Goal: Task Accomplishment & Management: Manage account settings

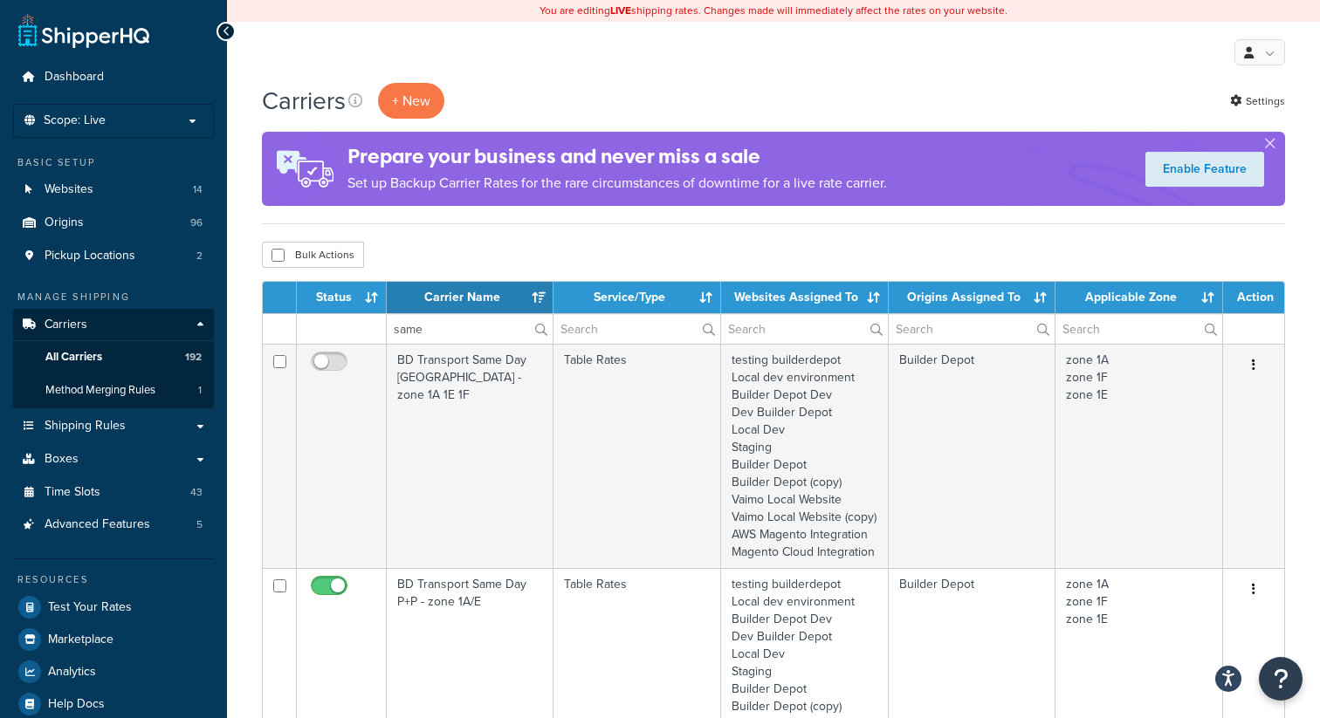
select select "15"
click at [425, 337] on input "same" at bounding box center [470, 329] width 166 height 30
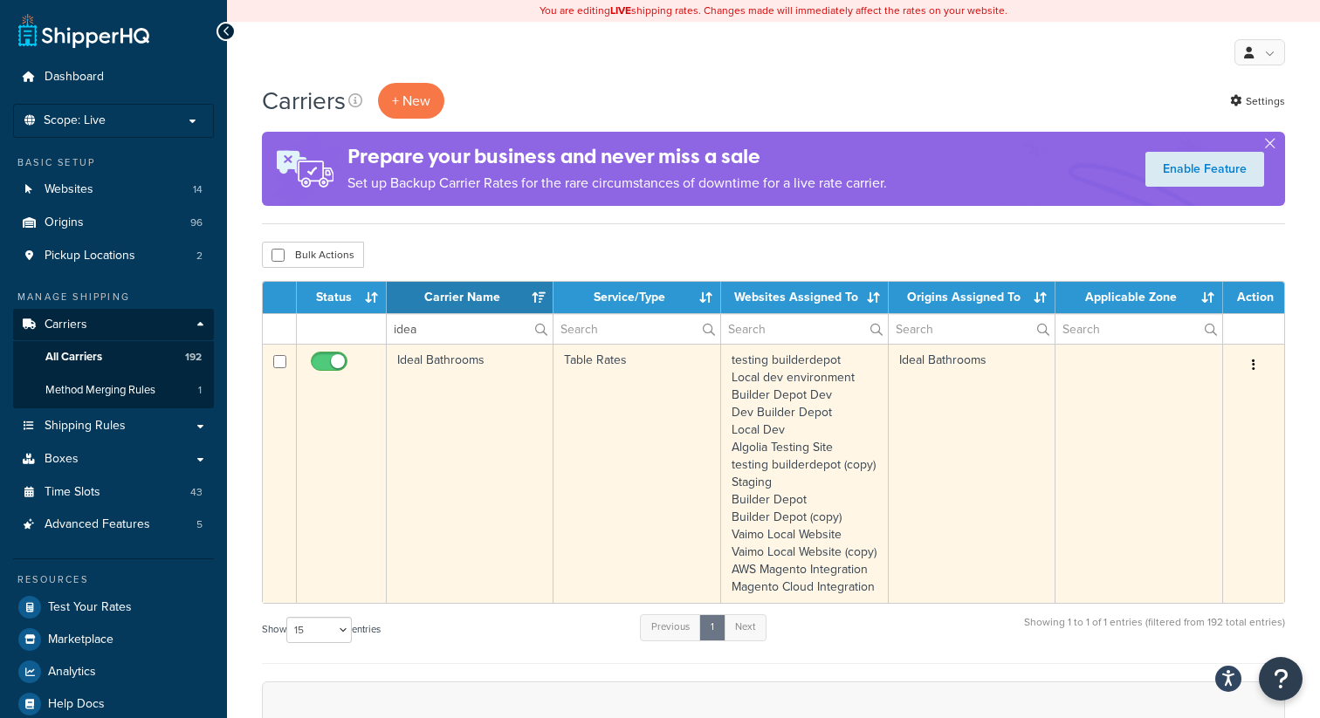
type input "idea"
click at [657, 389] on td "Table Rates" at bounding box center [636, 473] width 167 height 259
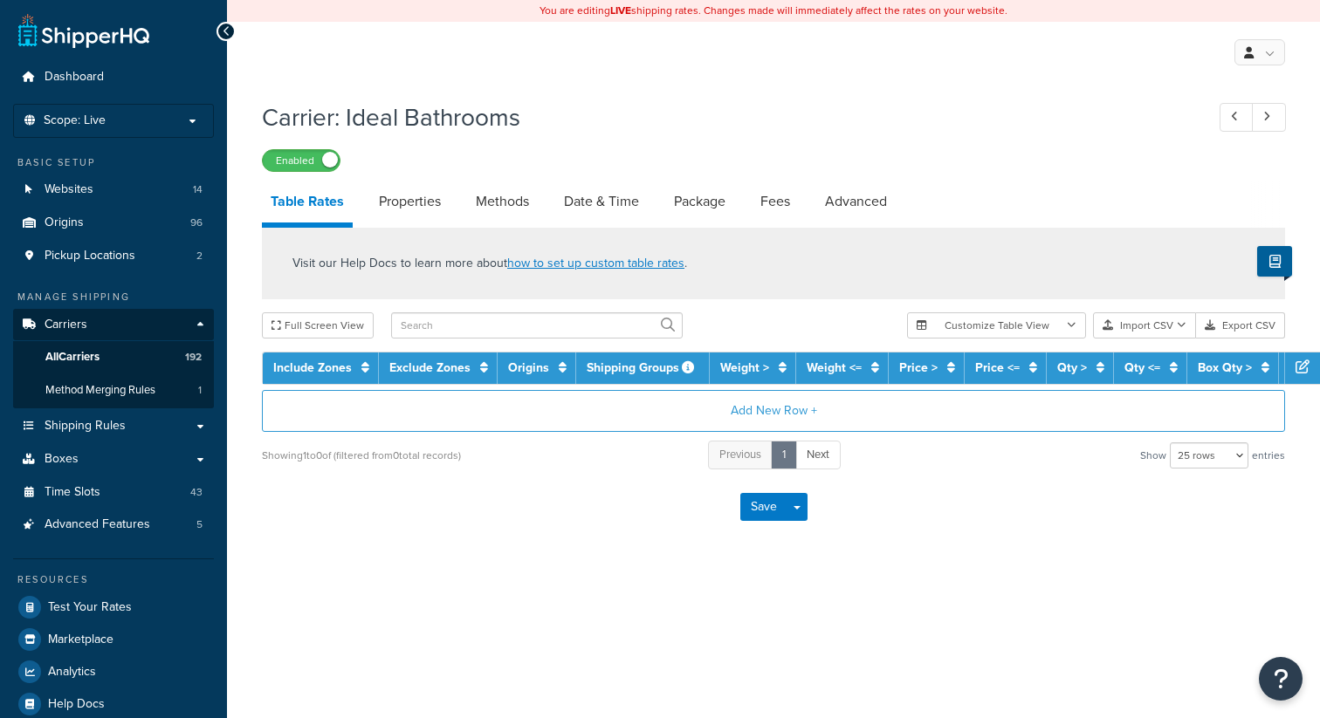
select select "25"
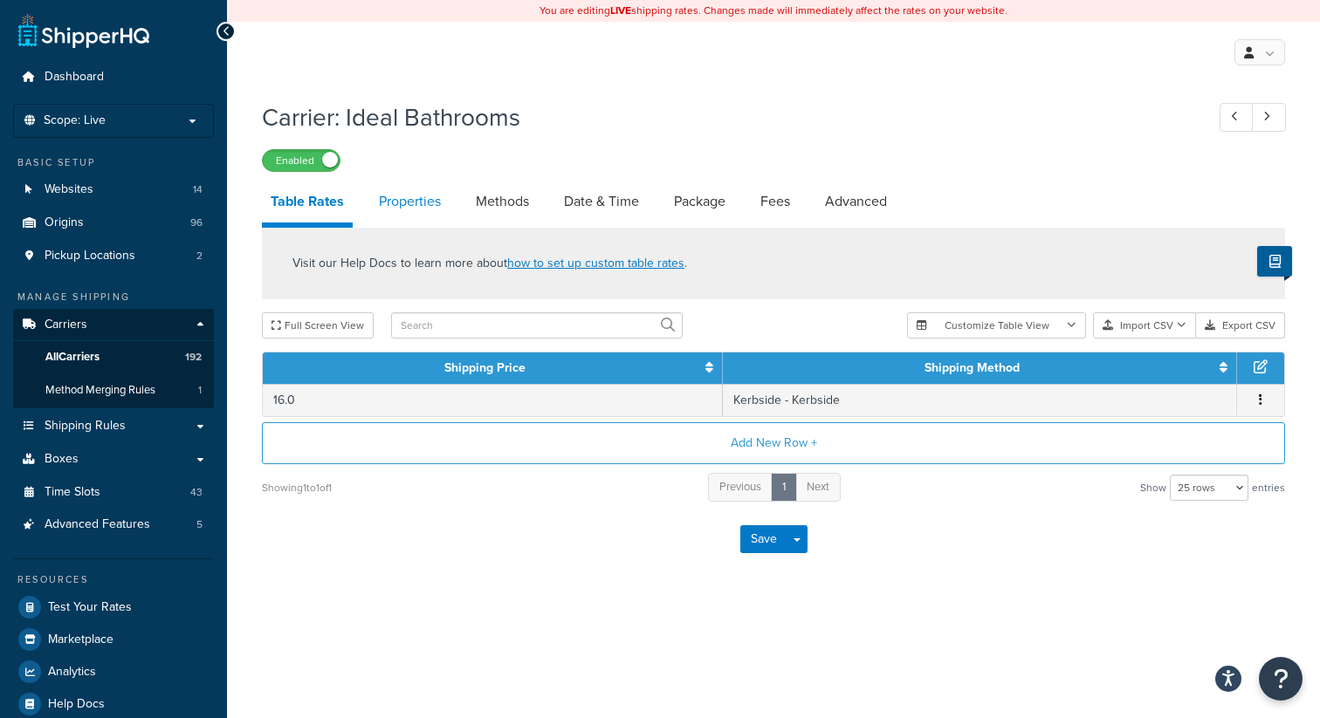
click at [416, 204] on link "Properties" at bounding box center [409, 202] width 79 height 42
select select "HIGHEST"
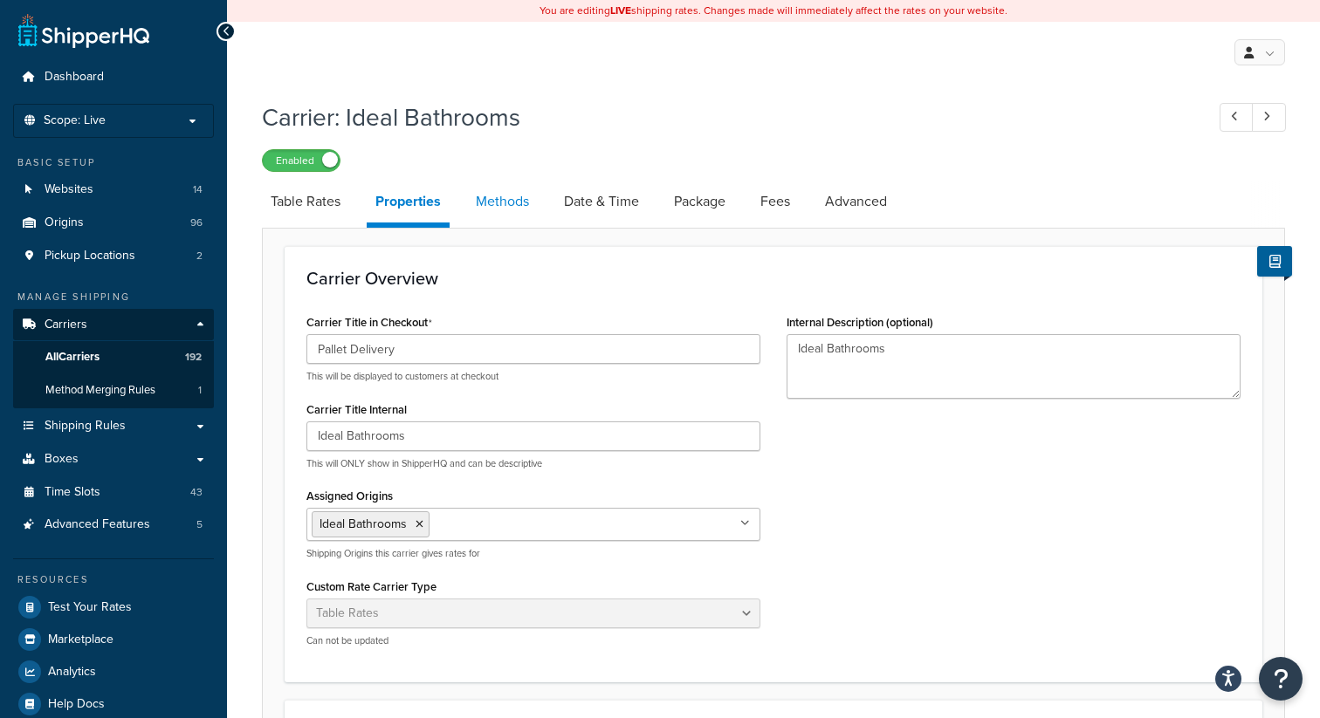
click at [514, 203] on link "Methods" at bounding box center [502, 202] width 71 height 42
select select "25"
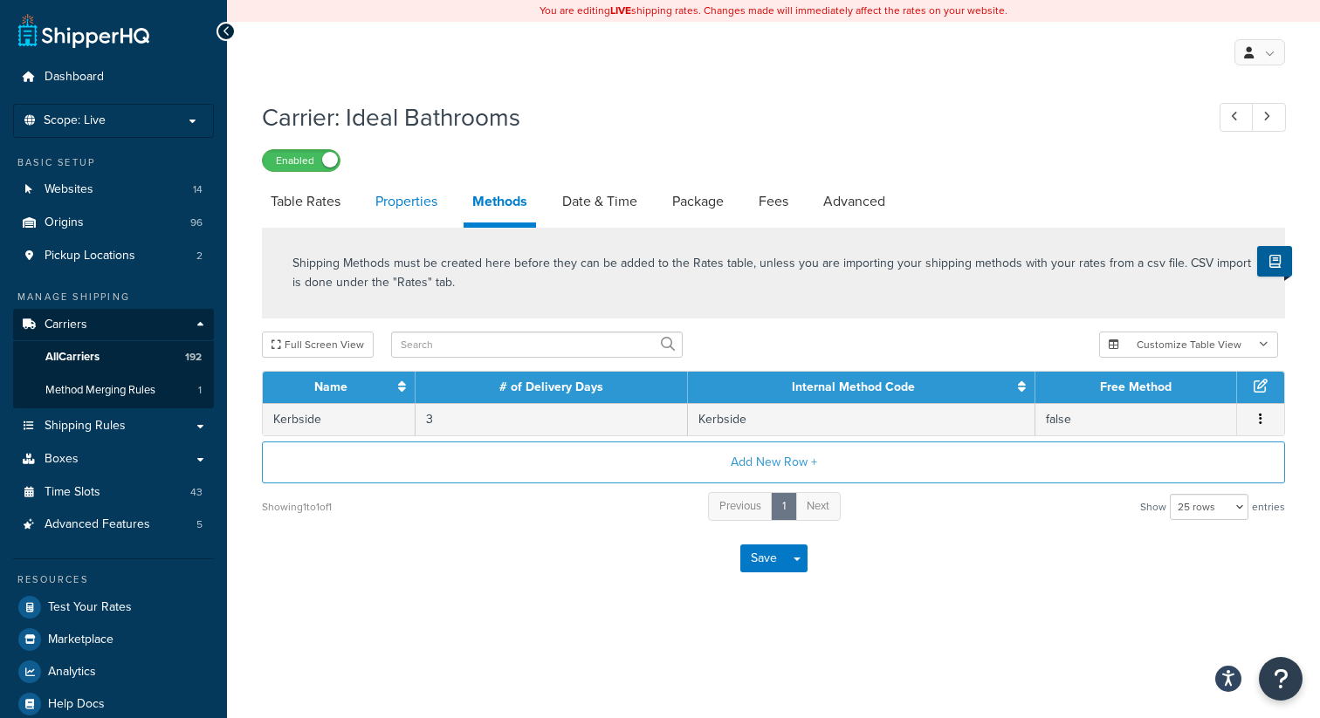
click at [402, 198] on link "Properties" at bounding box center [406, 202] width 79 height 42
select select "HIGHEST"
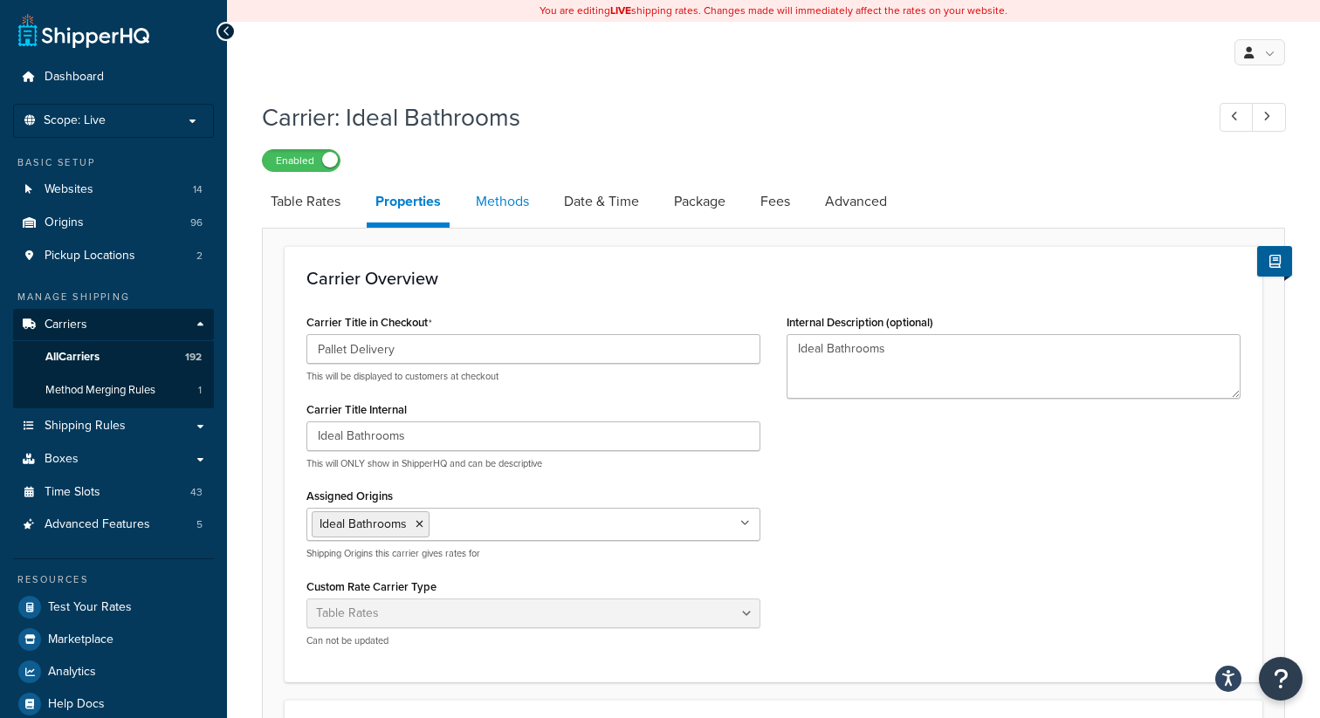
click at [489, 203] on link "Methods" at bounding box center [502, 202] width 71 height 42
select select "25"
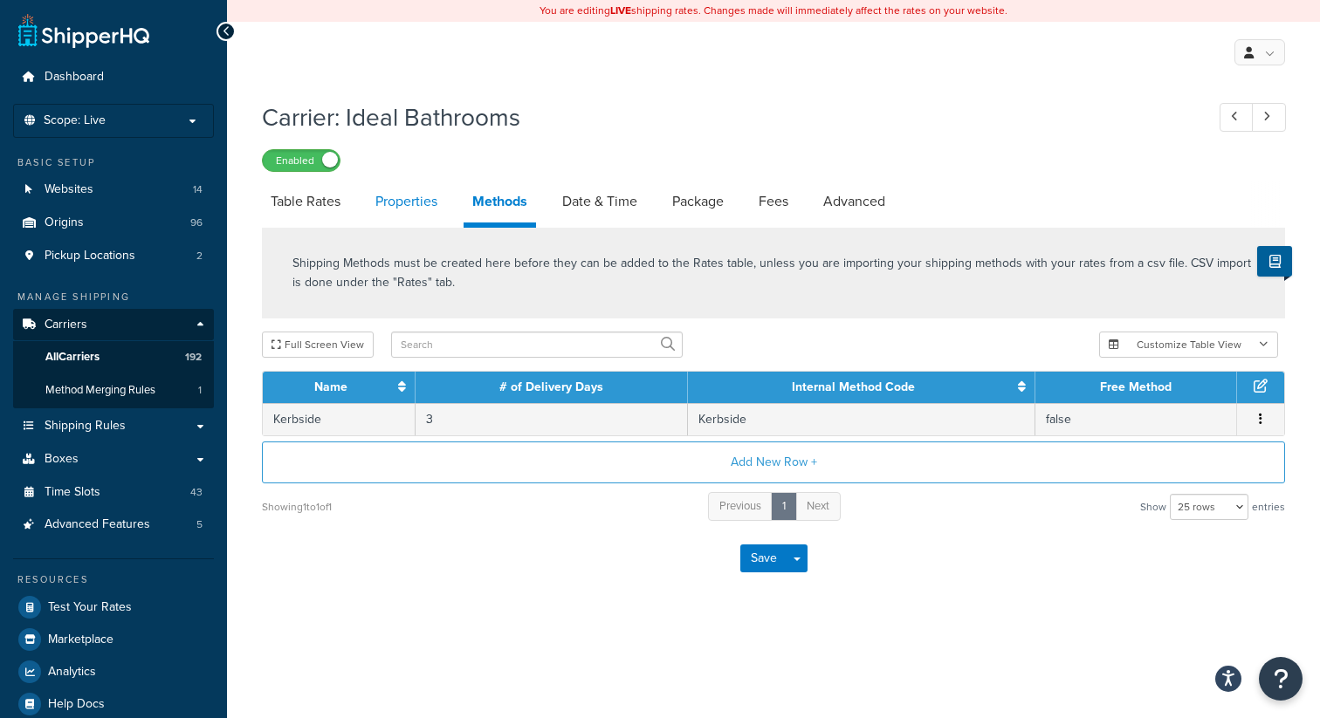
click at [426, 202] on link "Properties" at bounding box center [406, 202] width 79 height 42
select select "HIGHEST"
